Goal: Information Seeking & Learning: Learn about a topic

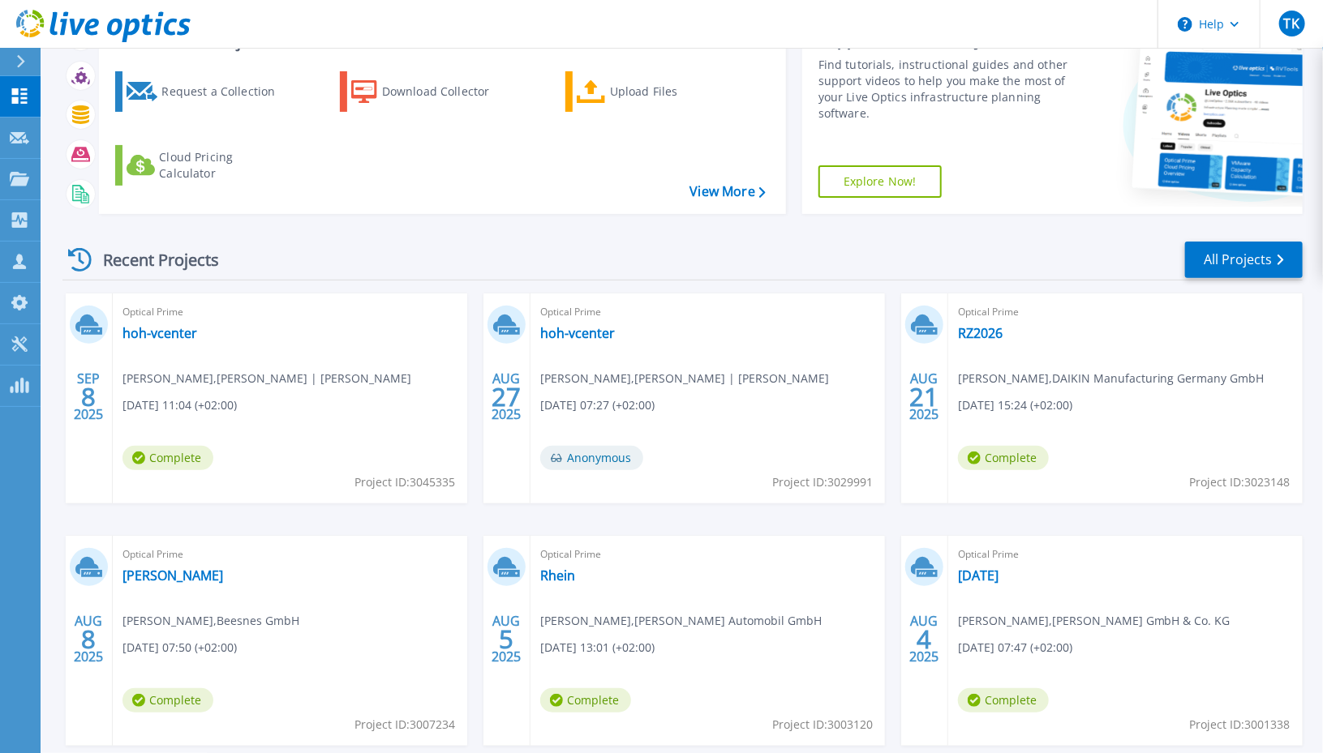
scroll to position [162, 0]
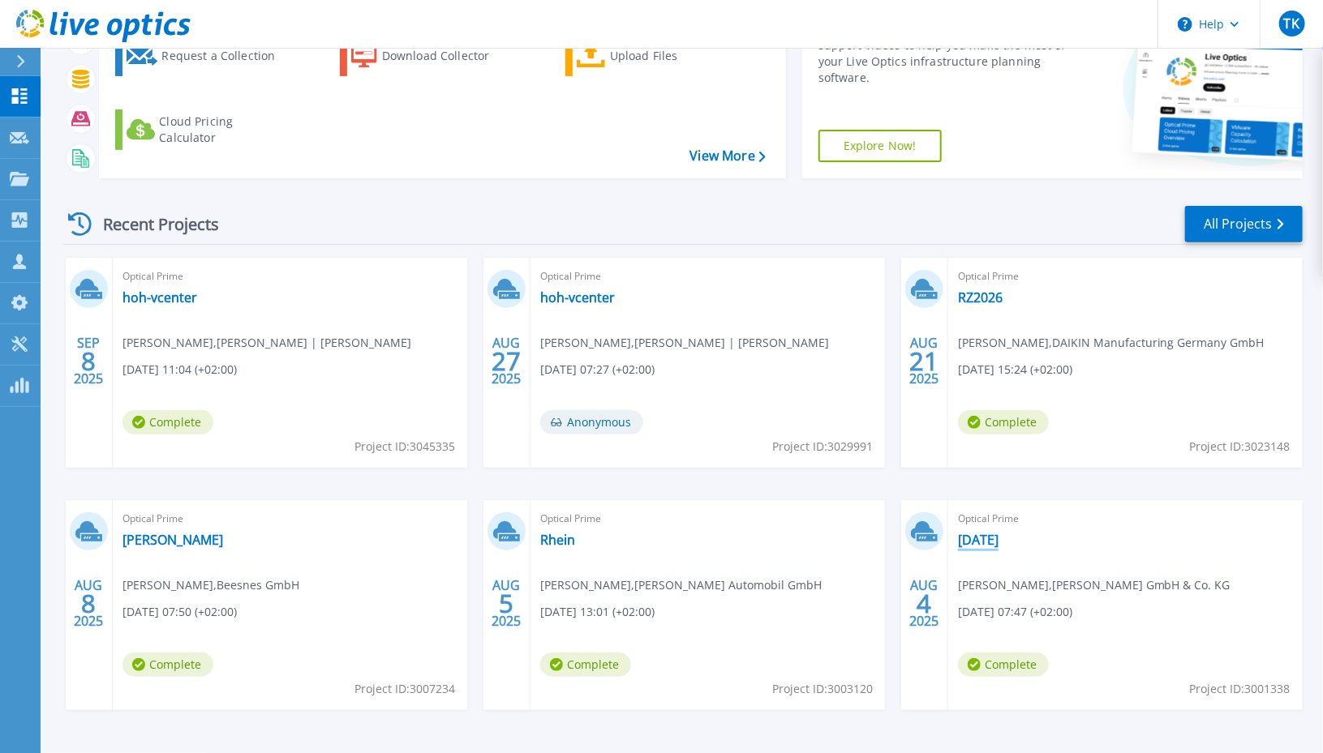
click at [989, 540] on link "[DATE]" at bounding box center [978, 540] width 41 height 16
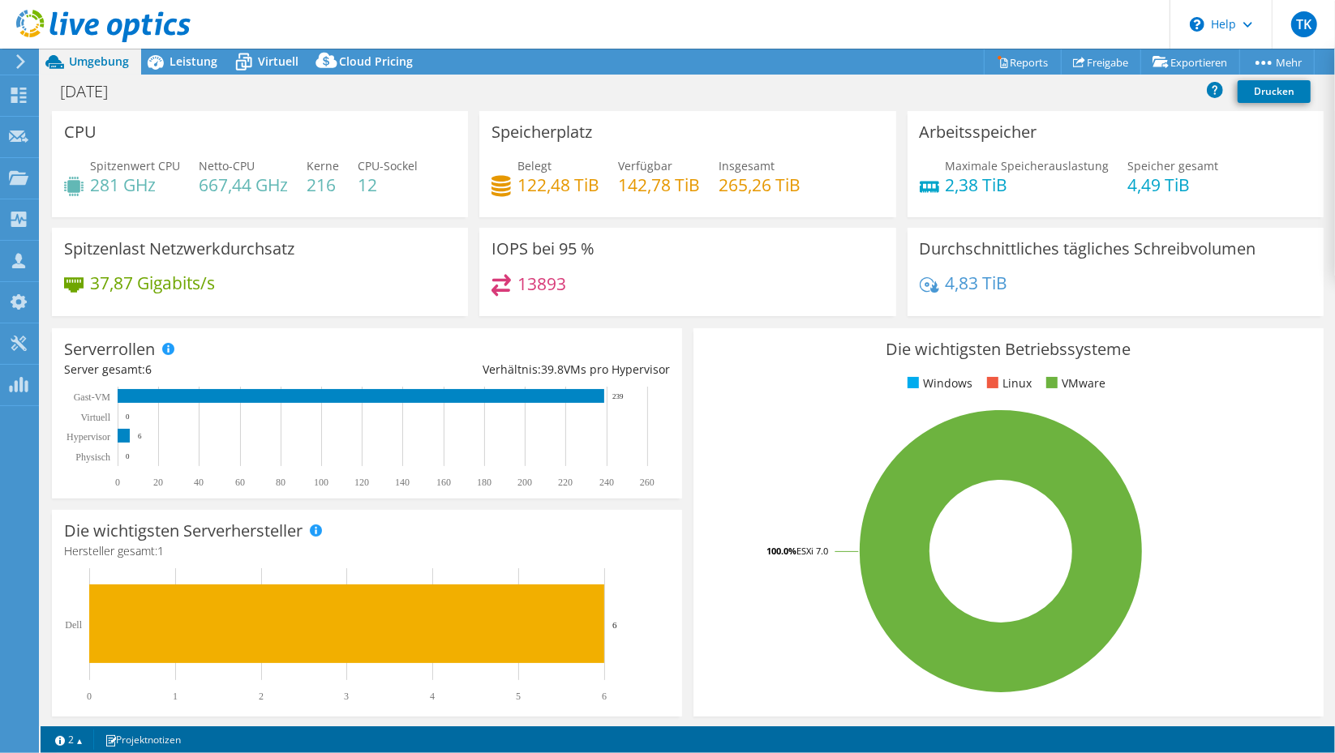
select select "USD"
click at [180, 89] on div "[DATE] Drucken" at bounding box center [688, 91] width 1294 height 30
click at [174, 67] on span "Leistung" at bounding box center [193, 61] width 48 height 15
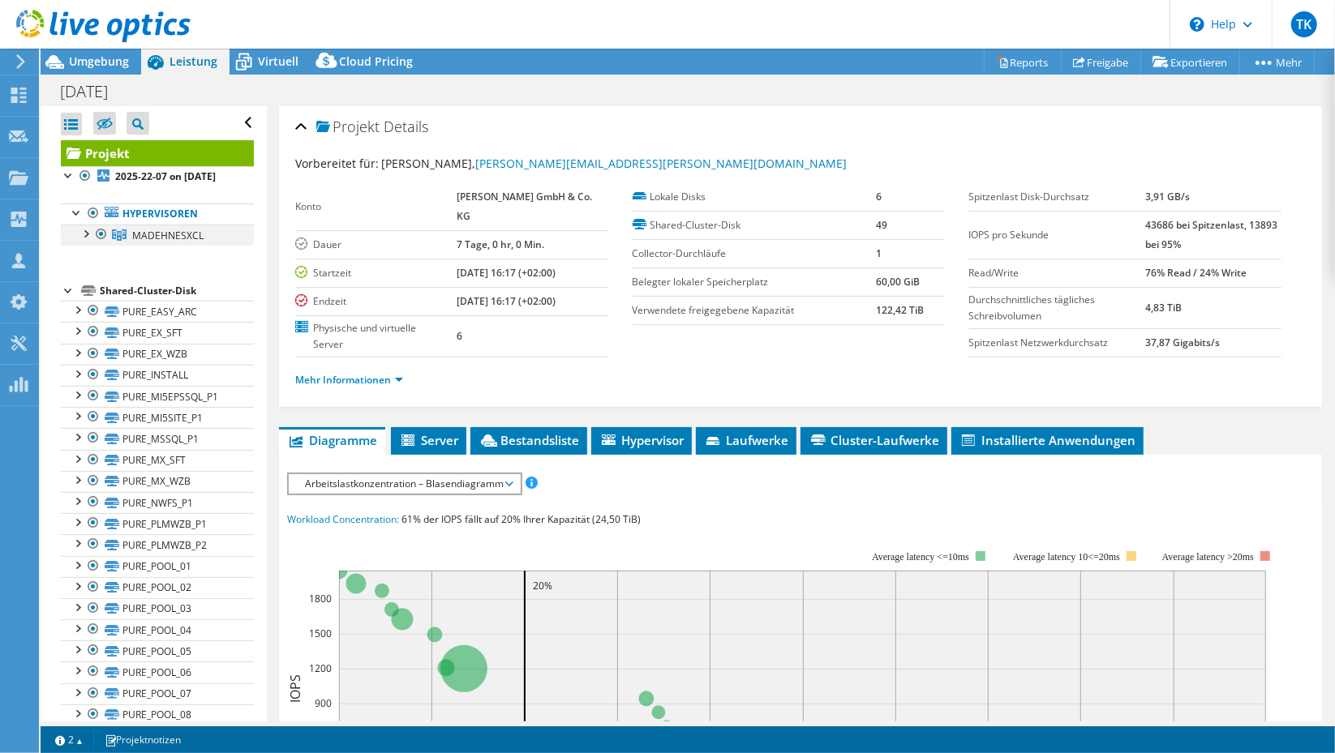
click at [89, 241] on div at bounding box center [85, 233] width 16 height 16
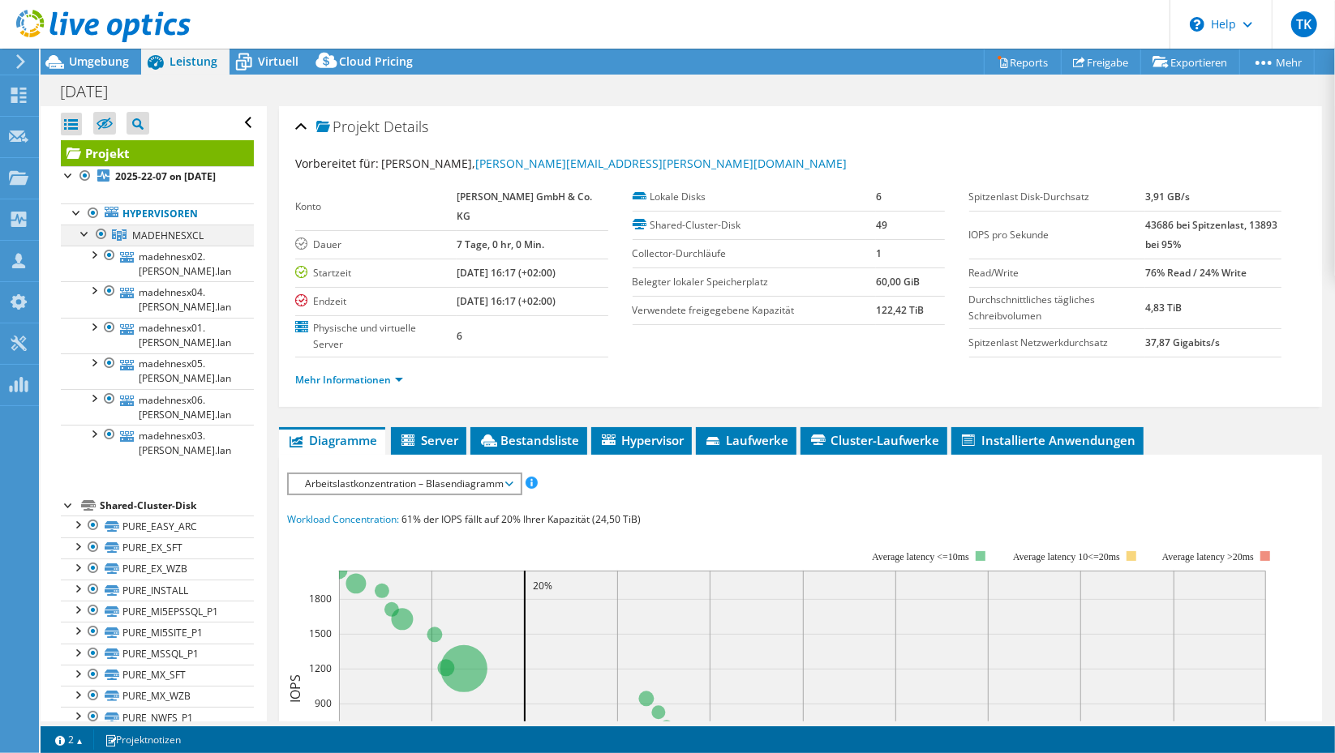
click at [88, 241] on div at bounding box center [85, 233] width 16 height 16
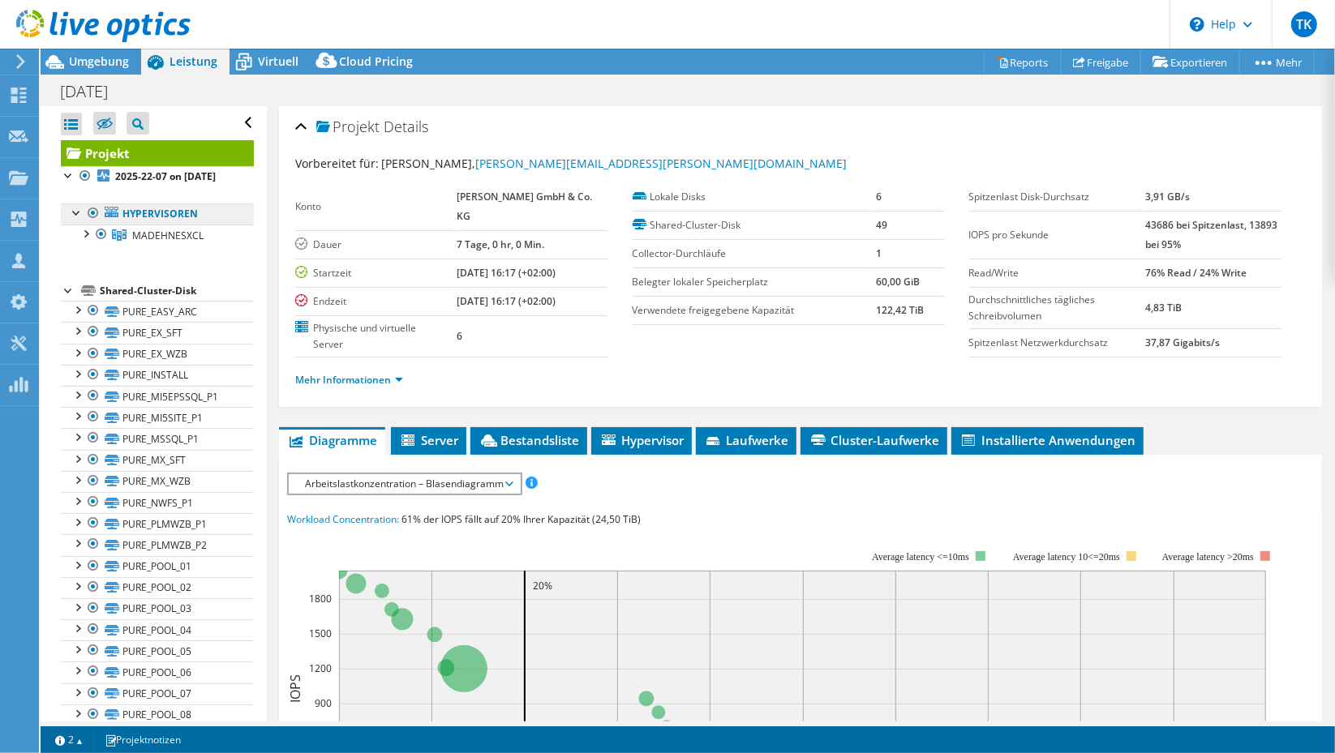
click at [157, 225] on link "Hypervisoren" at bounding box center [157, 214] width 193 height 21
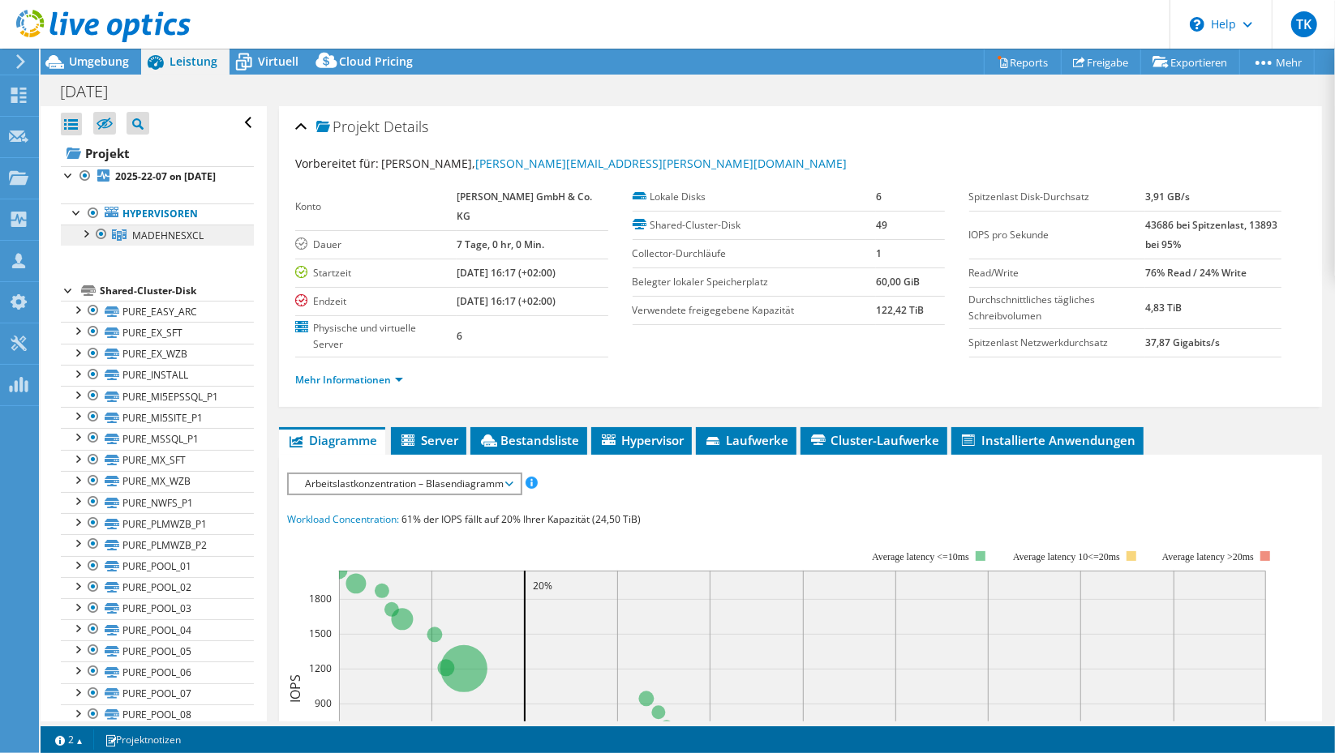
click at [159, 242] on span "MADEHNESXCL" at bounding box center [167, 236] width 71 height 14
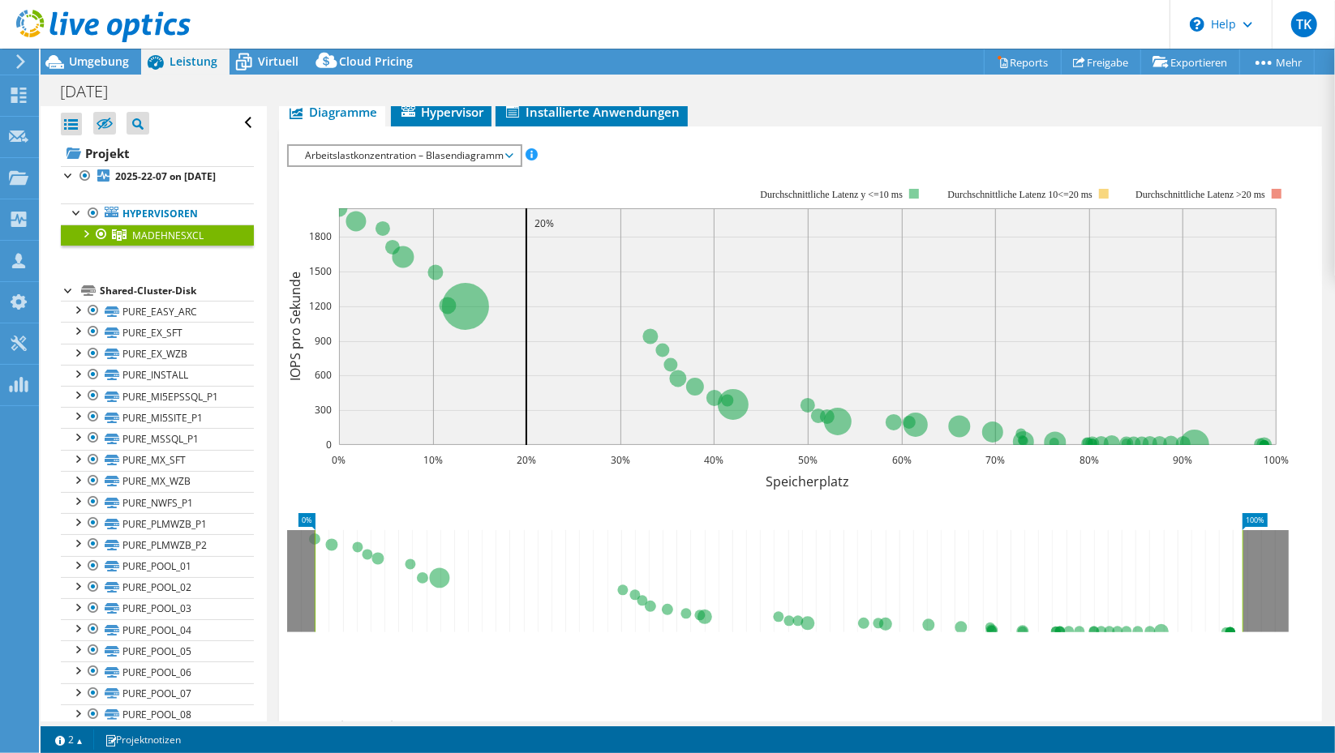
scroll to position [81, 0]
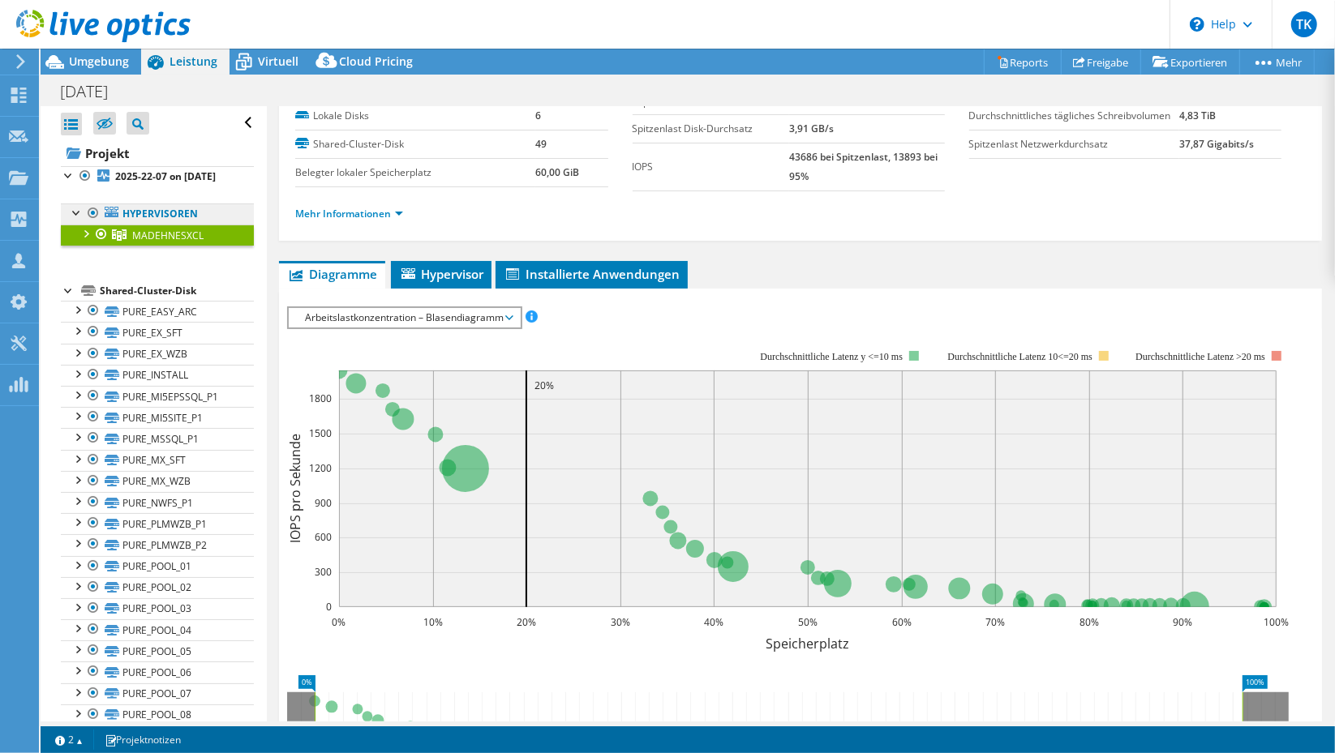
click at [158, 225] on link "Hypervisoren" at bounding box center [157, 214] width 193 height 21
click at [435, 276] on span "Hypervisor" at bounding box center [441, 274] width 84 height 16
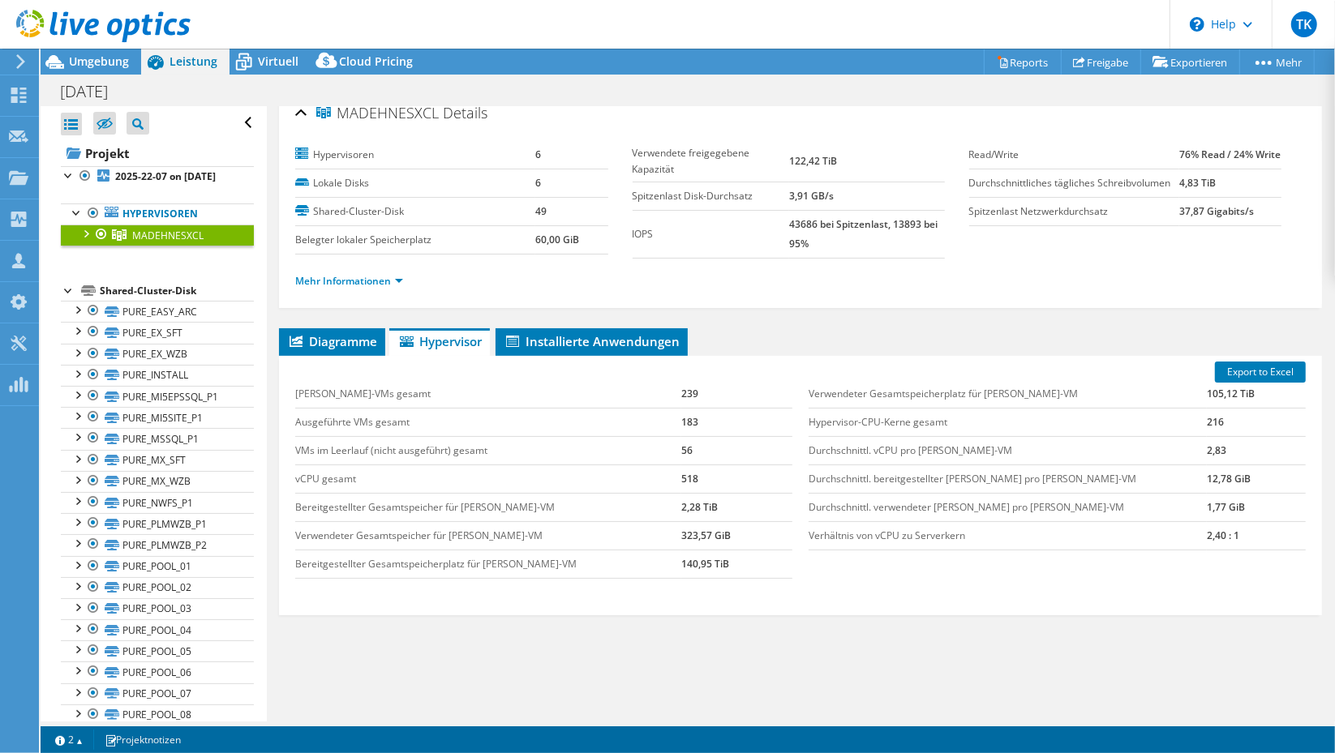
scroll to position [0, 0]
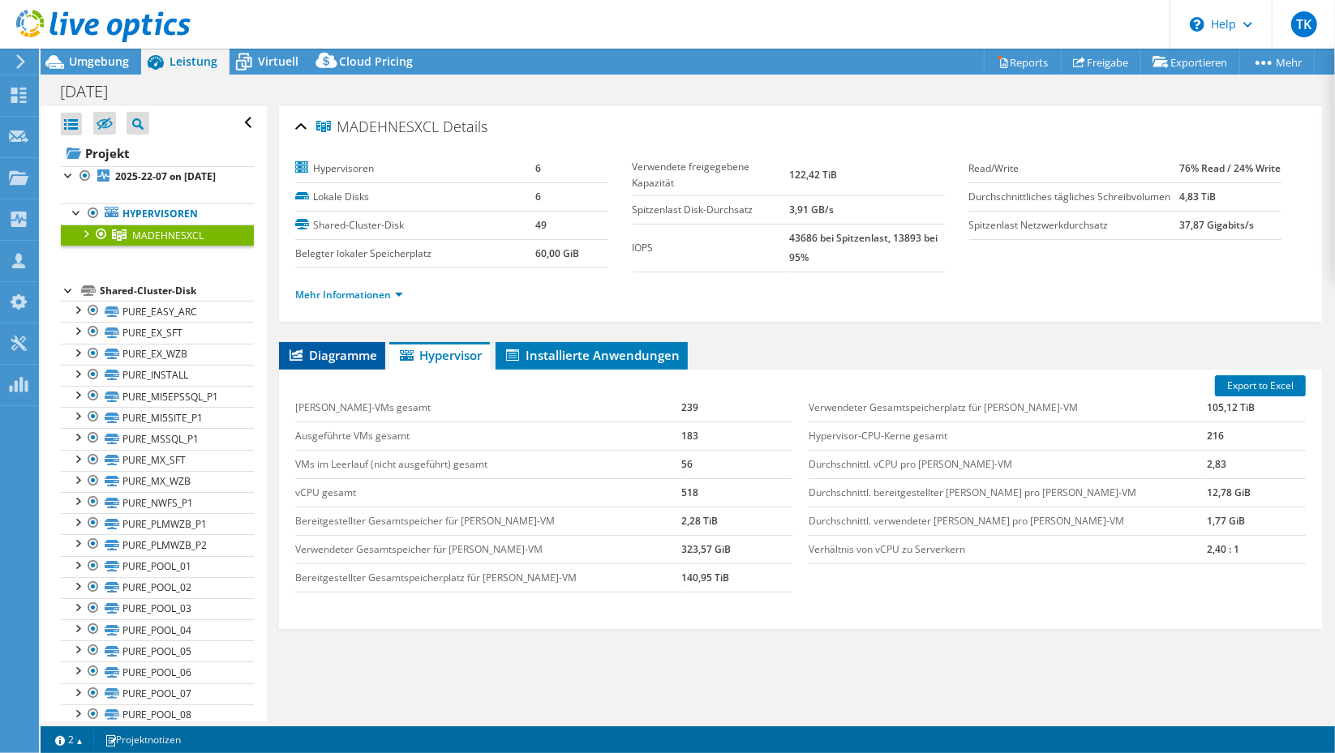
click at [335, 354] on span "Diagramme" at bounding box center [332, 355] width 90 height 16
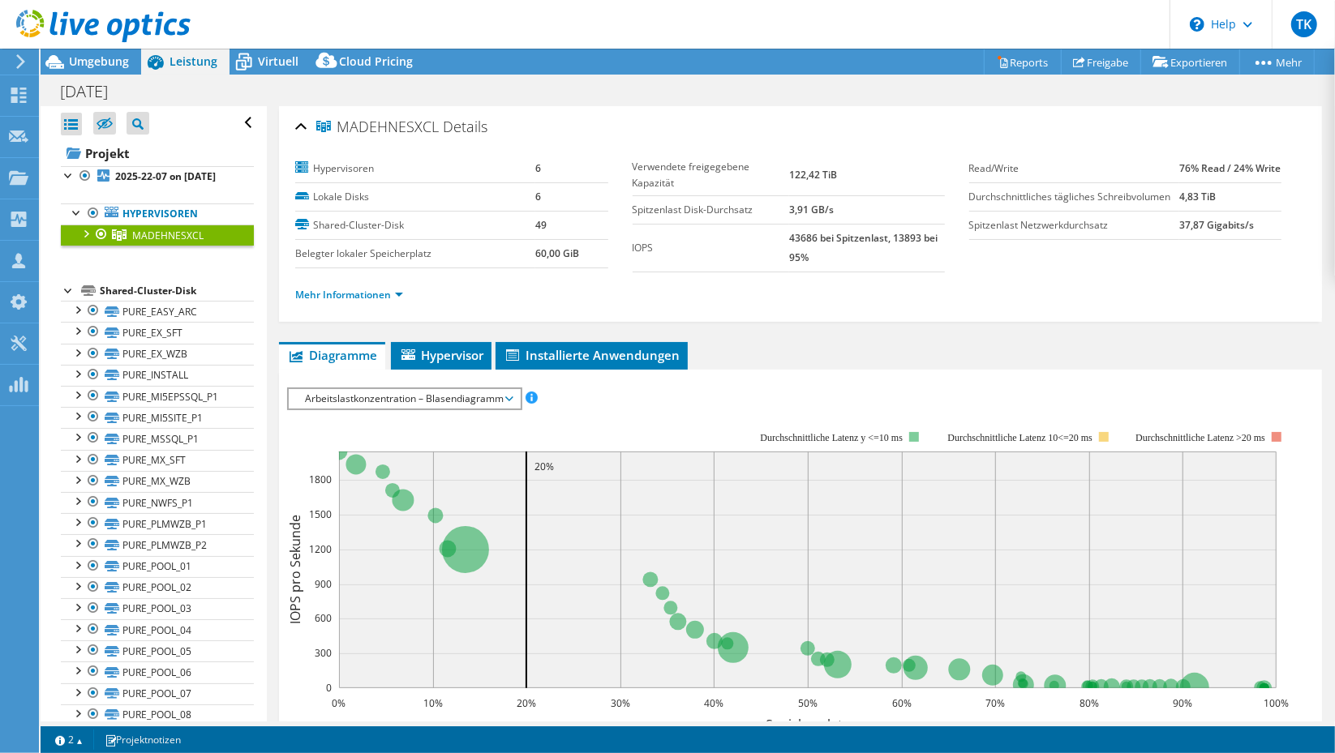
click at [470, 399] on span "Arbeitslastkonzentration – Blasendiagramm" at bounding box center [404, 398] width 215 height 19
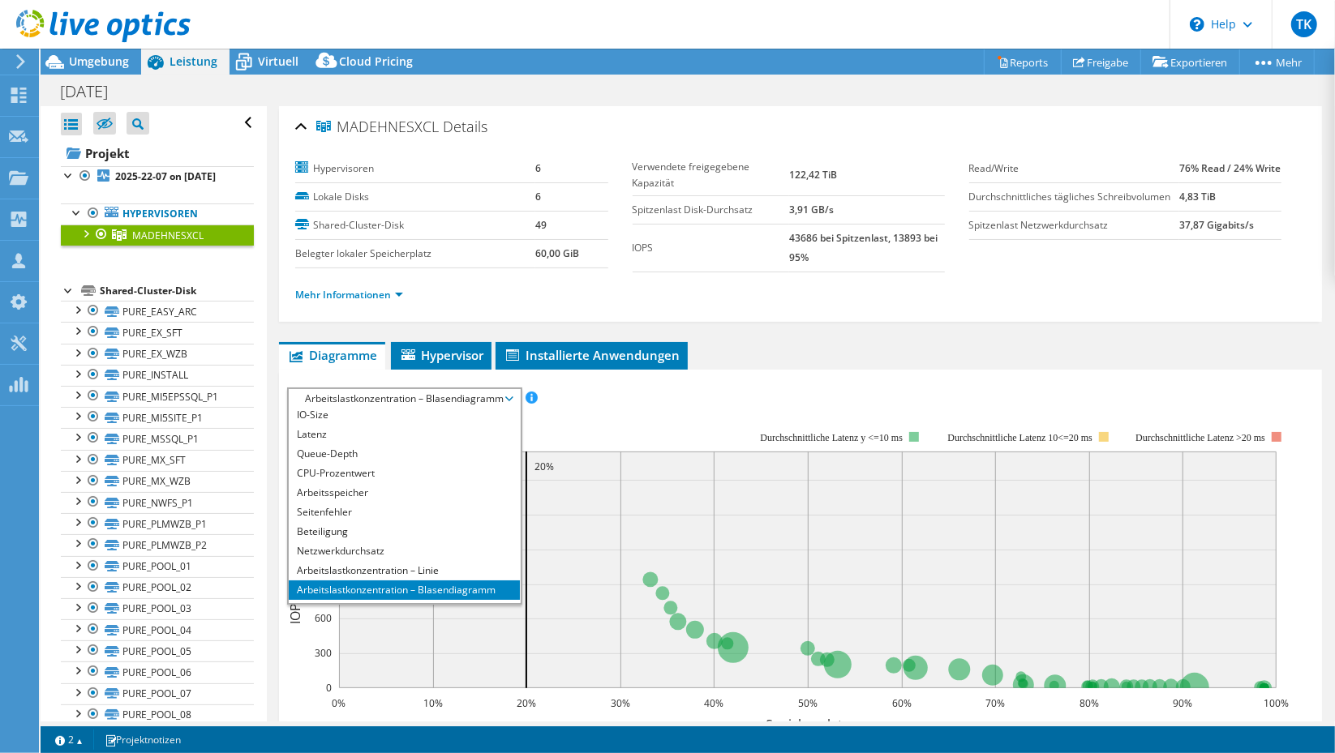
scroll to position [58, 0]
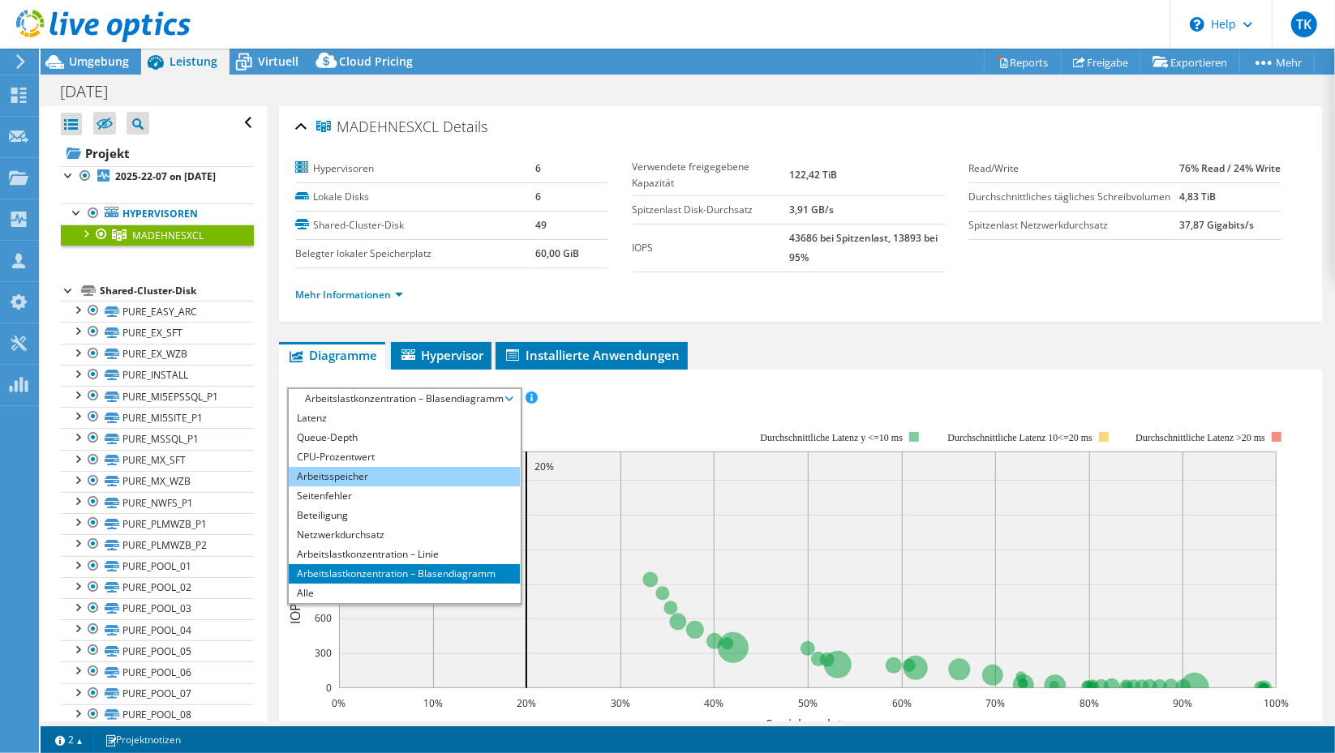
click at [405, 477] on li "Arbeitsspeicher" at bounding box center [404, 476] width 231 height 19
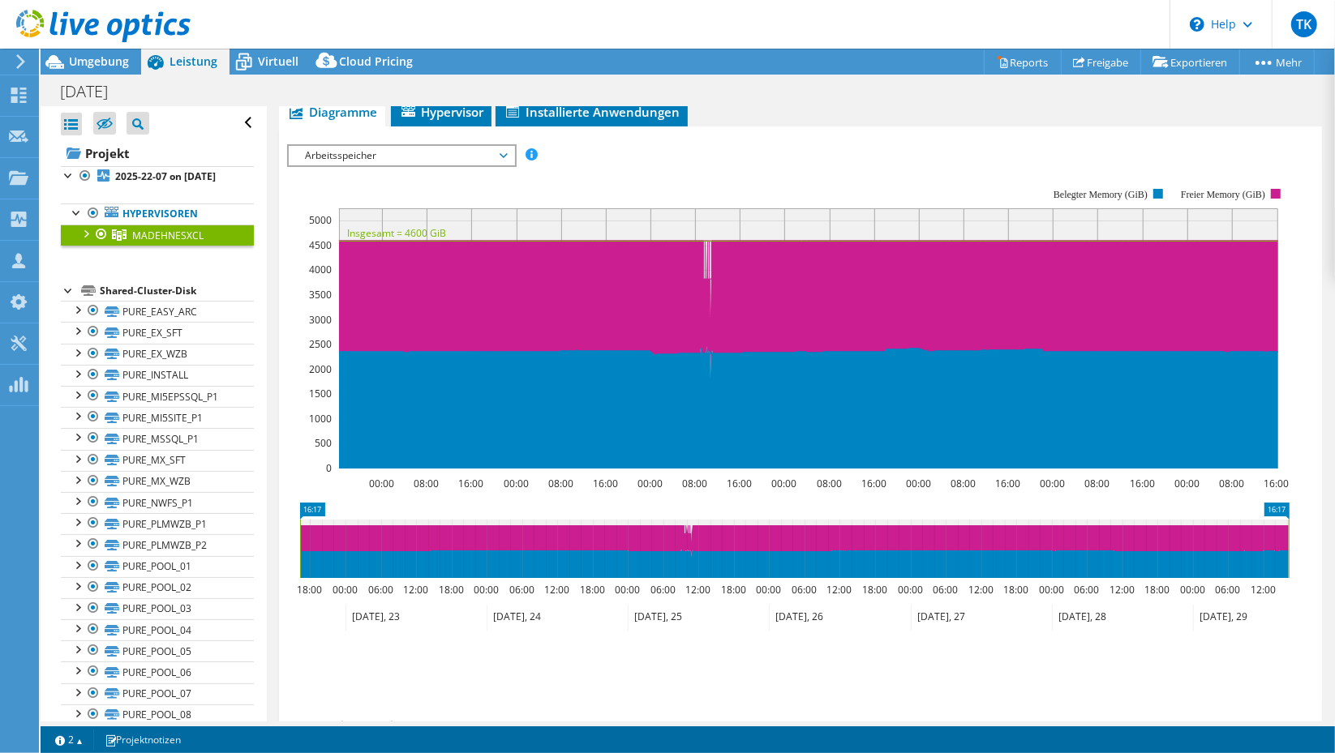
scroll to position [162, 0]
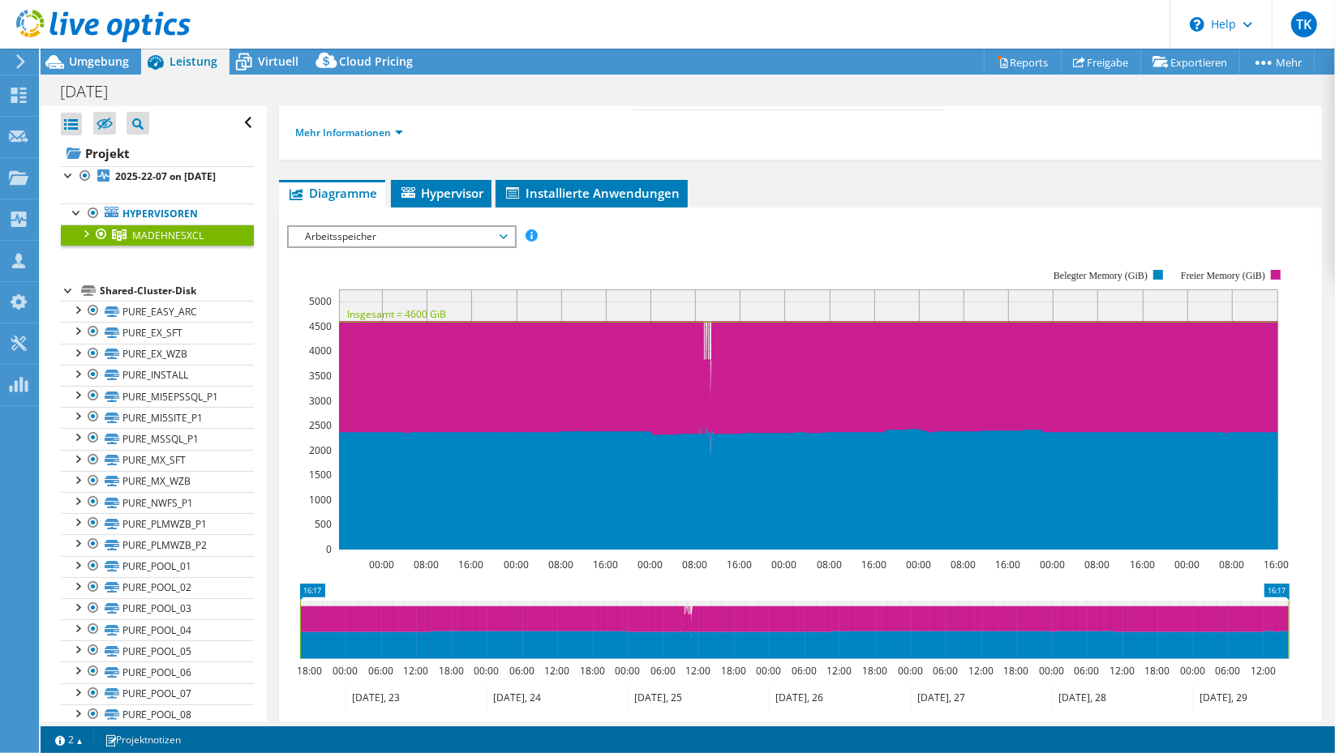
click at [494, 228] on span "Arbeitsspeicher" at bounding box center [401, 236] width 208 height 19
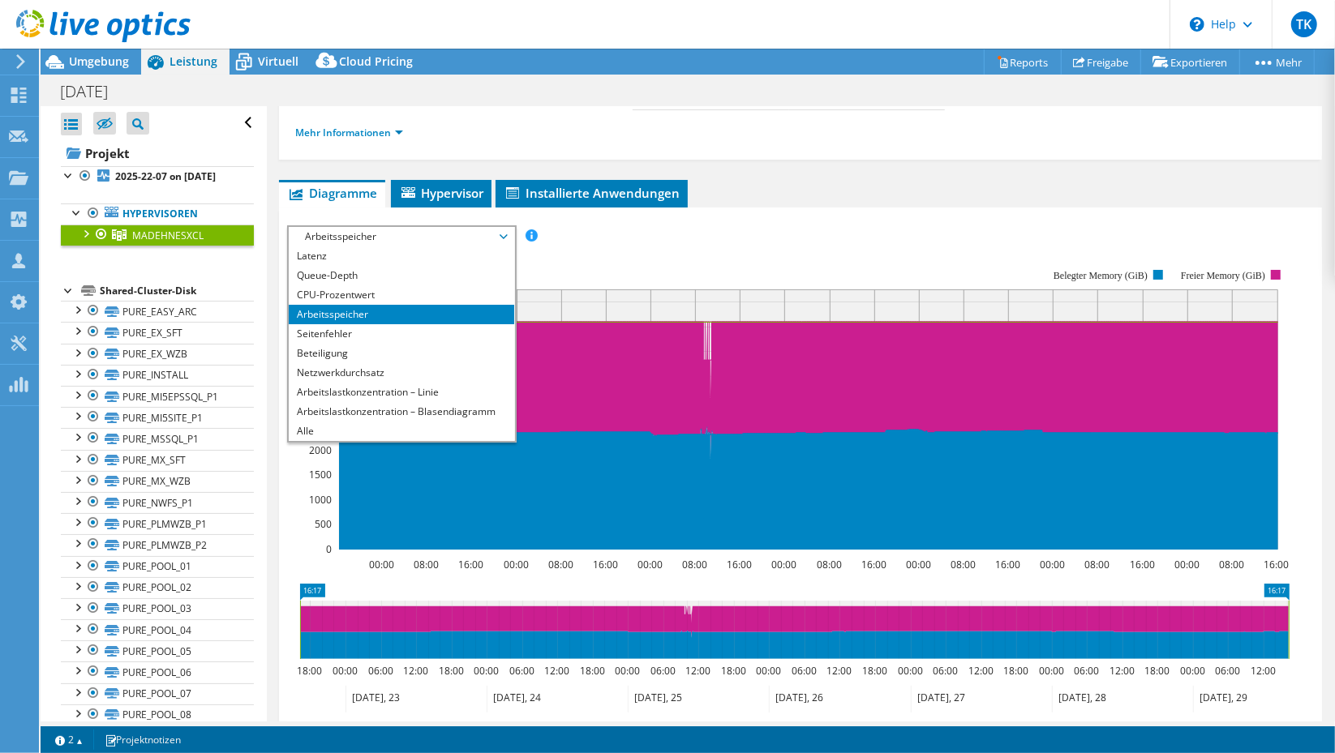
scroll to position [0, 0]
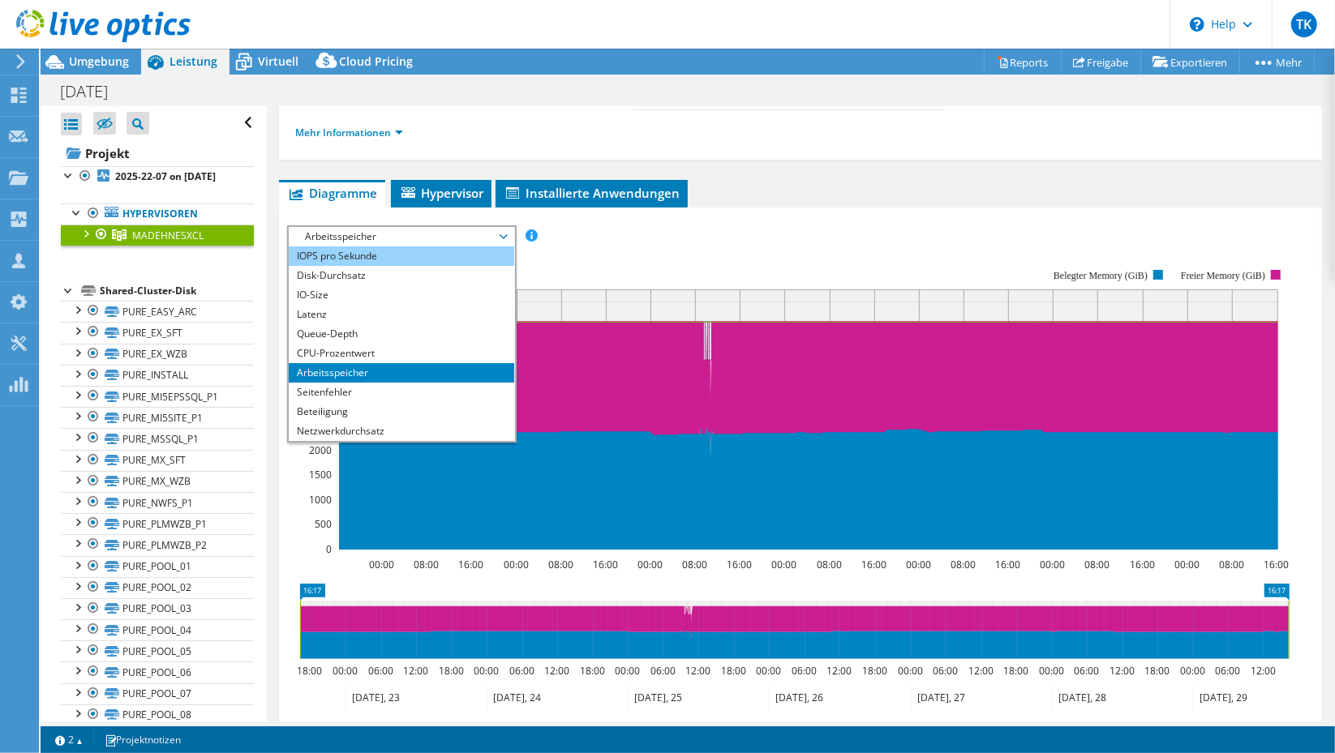
click at [440, 257] on li "IOPS pro Sekunde" at bounding box center [401, 256] width 225 height 19
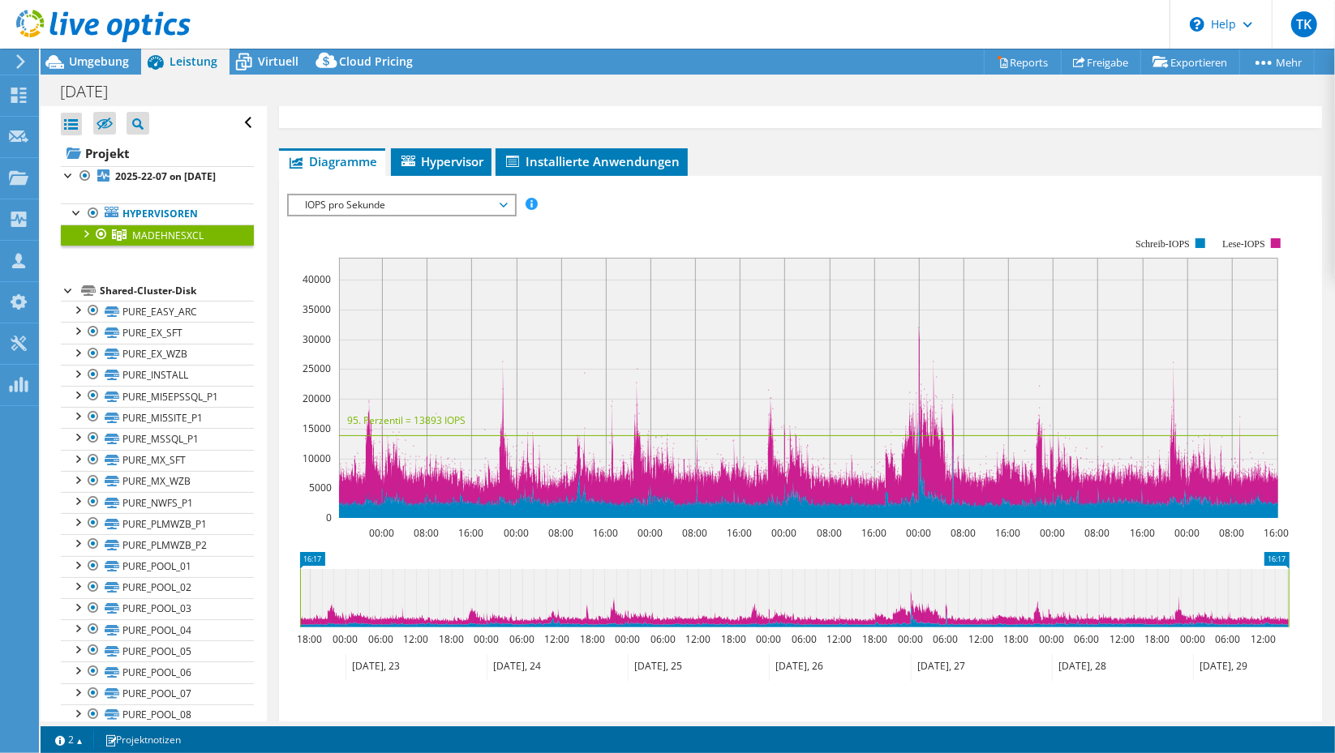
scroll to position [162, 0]
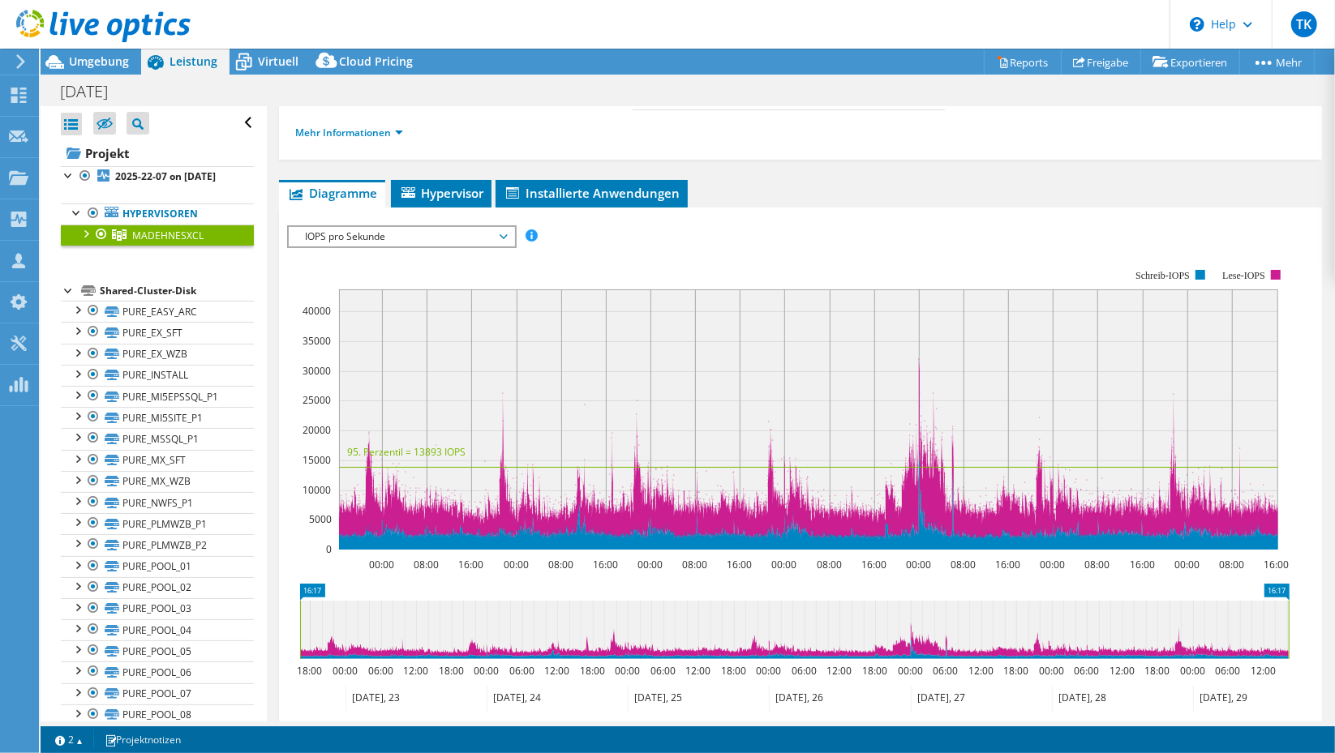
click at [501, 228] on span "IOPS pro Sekunde" at bounding box center [401, 236] width 208 height 19
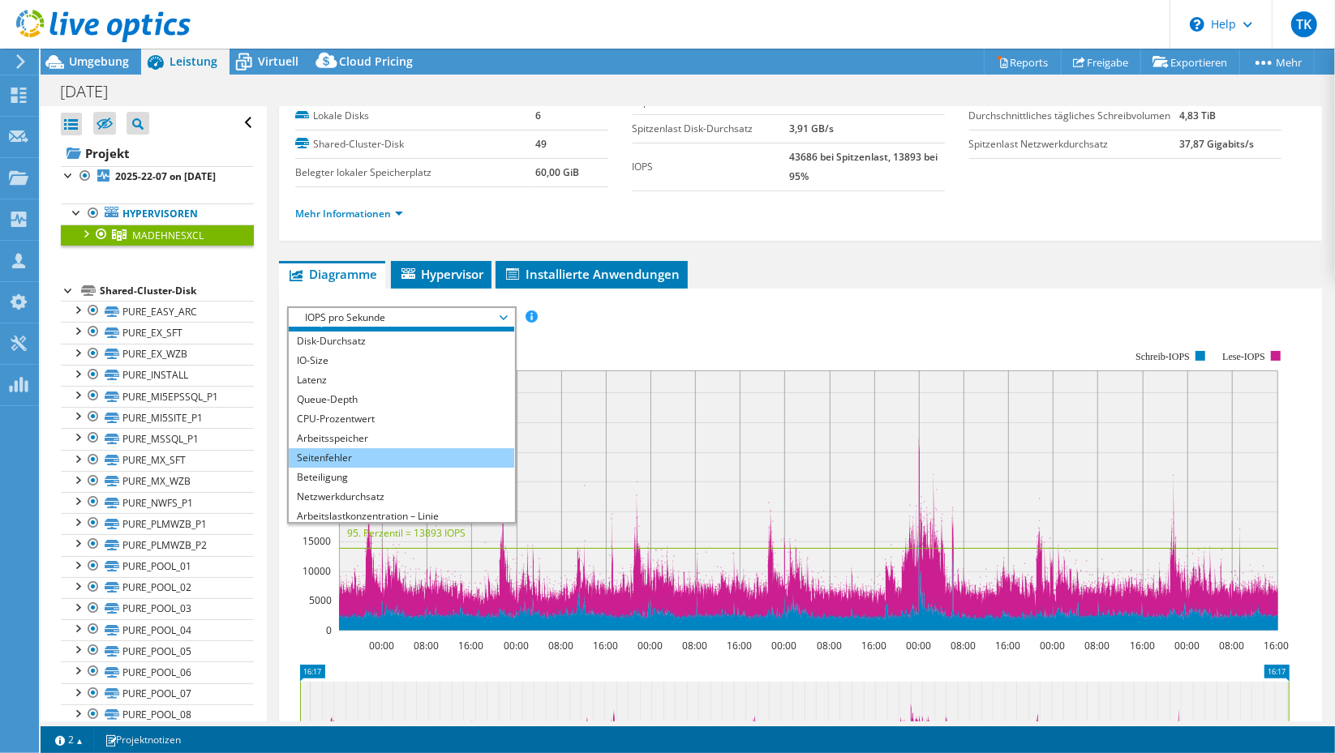
scroll to position [0, 0]
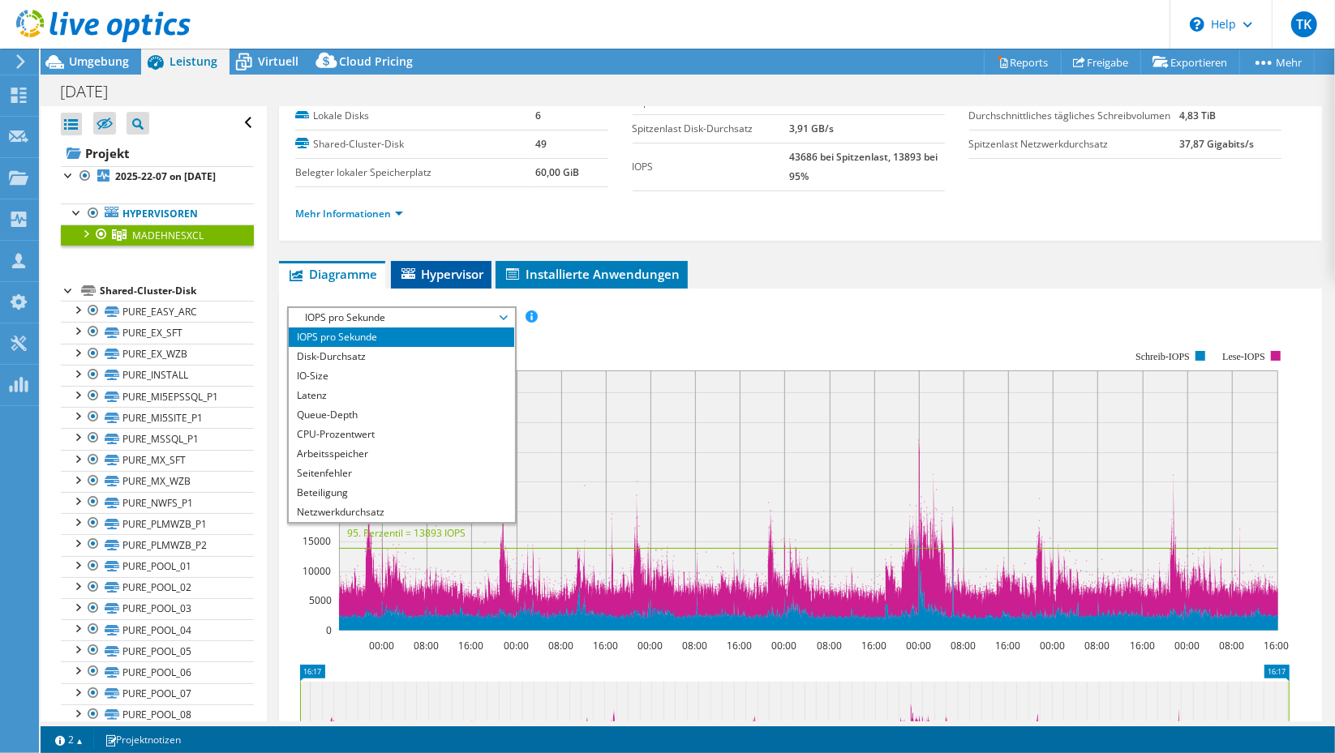
click at [468, 277] on span "Hypervisor" at bounding box center [441, 274] width 84 height 16
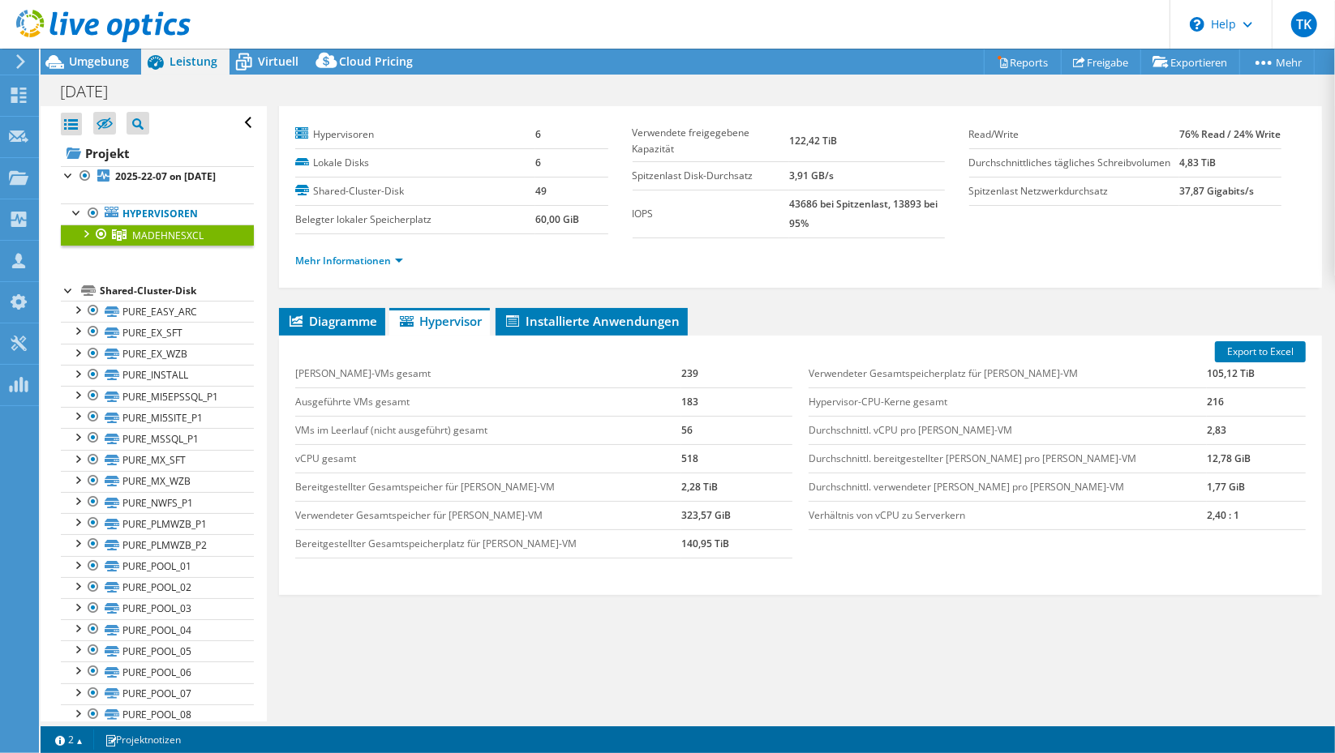
scroll to position [52, 0]
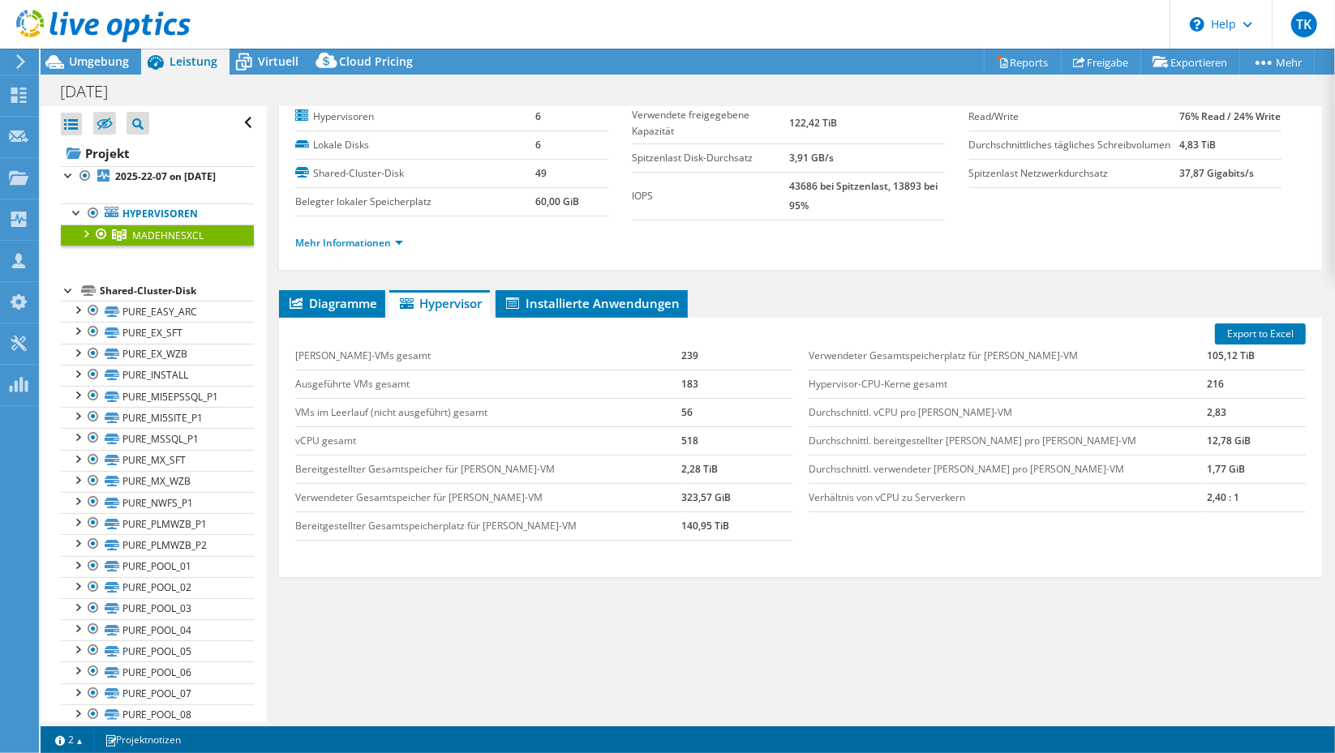
click at [458, 301] on span "Hypervisor" at bounding box center [439, 303] width 84 height 16
drag, startPoint x: 653, startPoint y: 522, endPoint x: 730, endPoint y: 529, distance: 77.3
click at [730, 529] on tr "Bereitgestellter Gesamtspeicherplatz für [PERSON_NAME]-VM 140,95 TiB" at bounding box center [543, 526] width 497 height 28
click at [1301, 23] on span "TK" at bounding box center [1304, 24] width 26 height 26
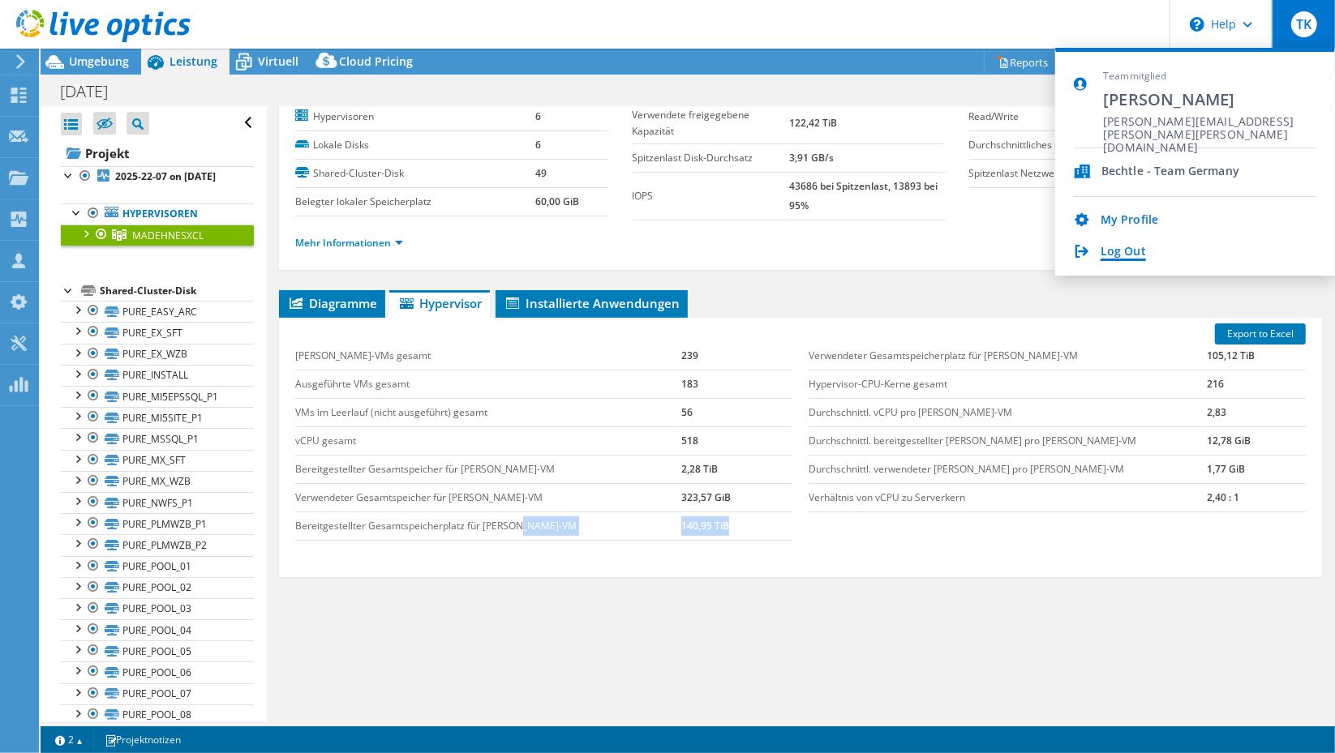
click at [1109, 255] on link "Log Out" at bounding box center [1123, 252] width 45 height 15
